Goal: Information Seeking & Learning: Learn about a topic

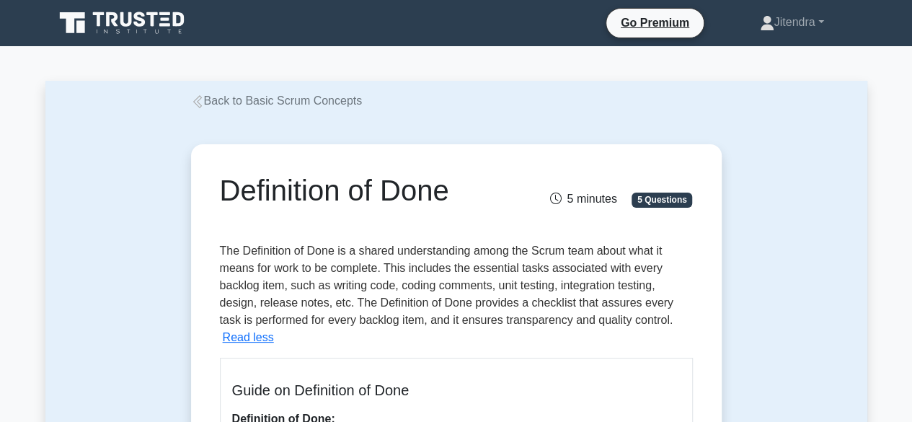
click at [234, 94] on link "Back to Basic Scrum Concepts" at bounding box center [277, 100] width 172 height 12
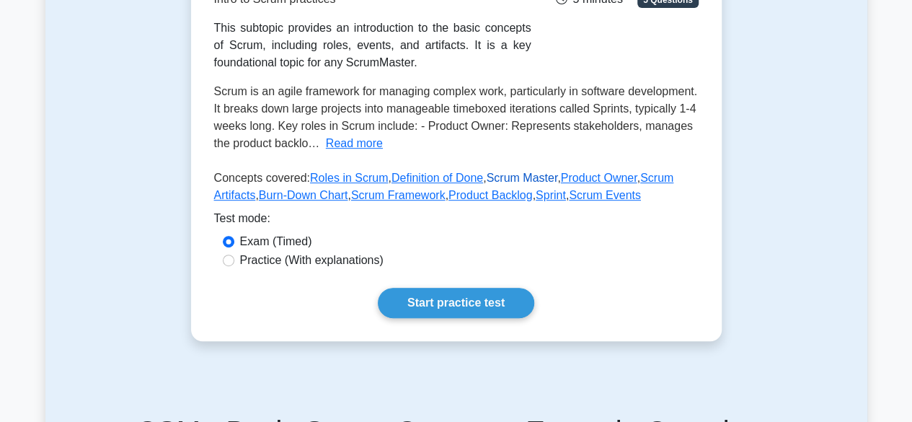
click at [509, 180] on link "Scrum Master" at bounding box center [521, 178] width 71 height 12
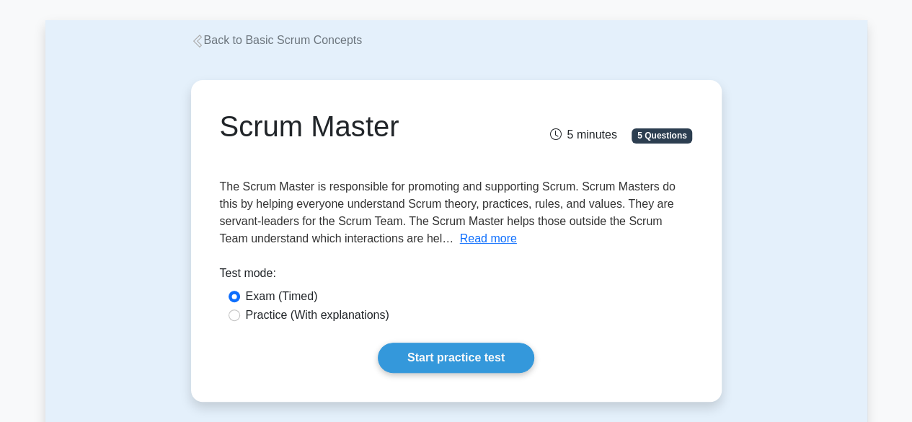
scroll to position [72, 0]
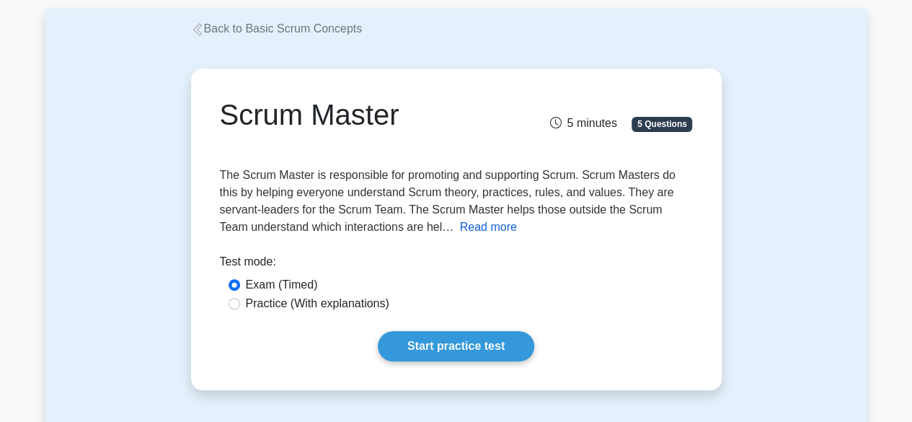
click at [460, 226] on button "Read more" at bounding box center [488, 227] width 57 height 17
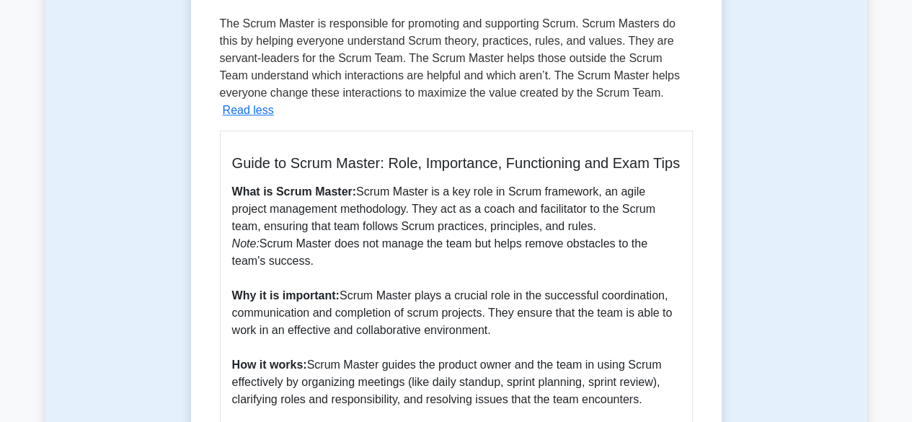
scroll to position [361, 0]
